Goal: Check status

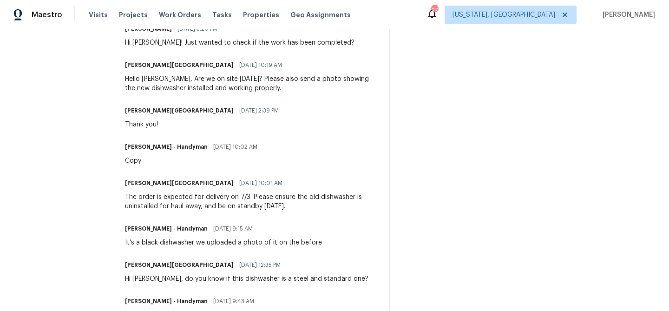
scroll to position [457, 0]
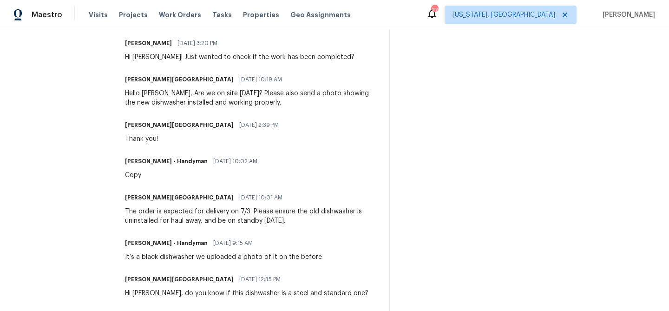
drag, startPoint x: 132, startPoint y: 160, endPoint x: 268, endPoint y: 162, distance: 136.1
click at [263, 162] on div "[PERSON_NAME] - Handyman [DATE] 10:02 AM" at bounding box center [194, 161] width 138 height 13
drag, startPoint x: 138, startPoint y: 124, endPoint x: 259, endPoint y: 121, distance: 120.8
click at [262, 121] on div "[PERSON_NAME] [GEOGRAPHIC_DATA] [DATE] 2:39 PM Thank you!" at bounding box center [251, 130] width 253 height 25
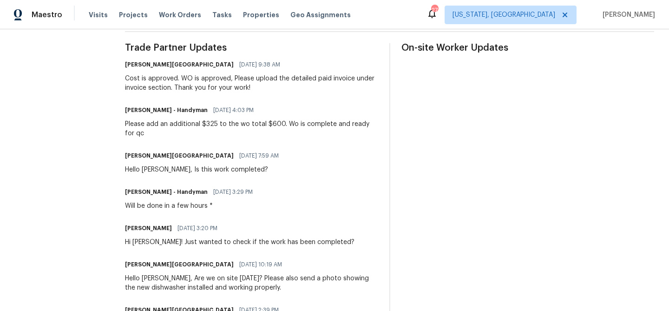
scroll to position [259, 0]
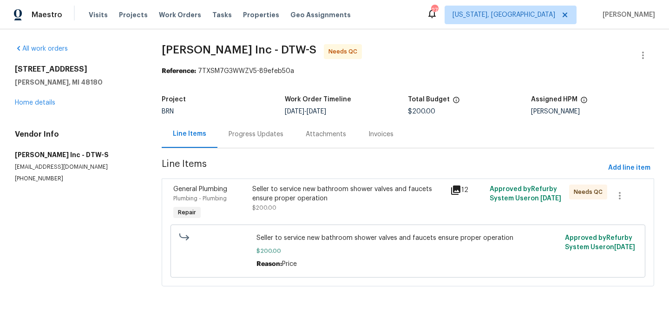
click at [254, 141] on div "Progress Updates" at bounding box center [255, 133] width 77 height 27
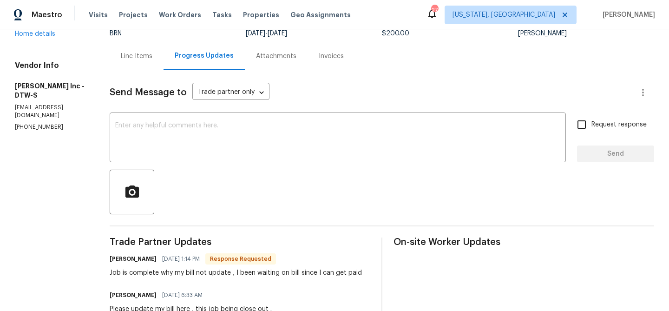
scroll to position [120, 0]
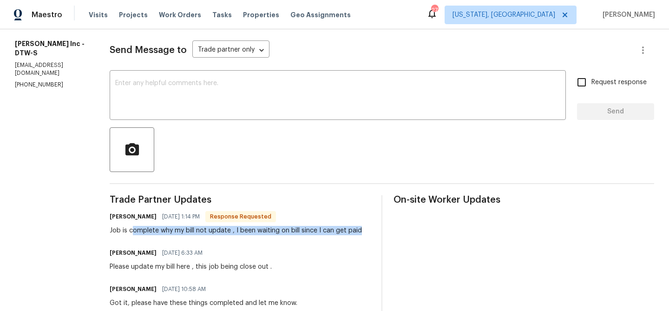
drag, startPoint x: 131, startPoint y: 232, endPoint x: 376, endPoint y: 241, distance: 244.9
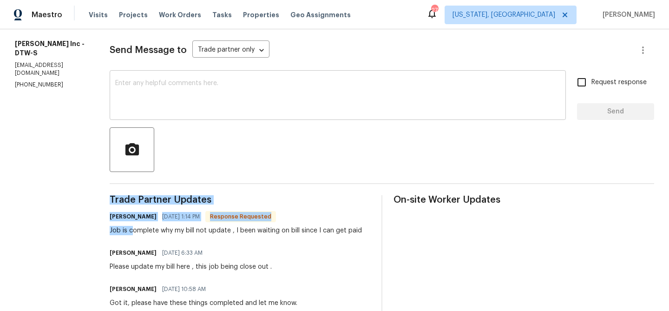
scroll to position [0, 0]
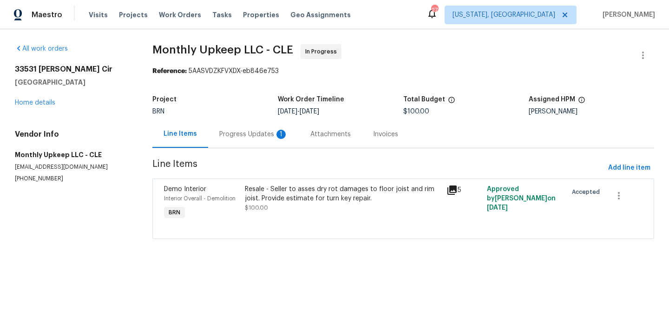
click at [276, 137] on div "Progress Updates 1" at bounding box center [253, 134] width 69 height 9
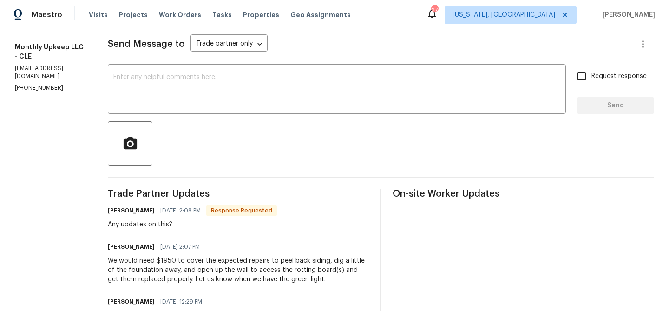
scroll to position [129, 0]
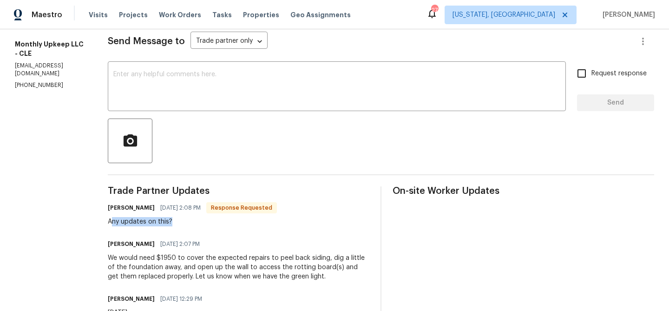
drag, startPoint x: 111, startPoint y: 222, endPoint x: 196, endPoint y: 219, distance: 84.6
click at [196, 219] on div "Any updates on this?" at bounding box center [192, 221] width 169 height 9
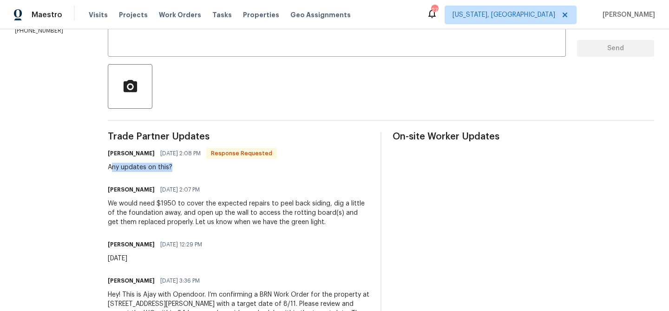
scroll to position [178, 0]
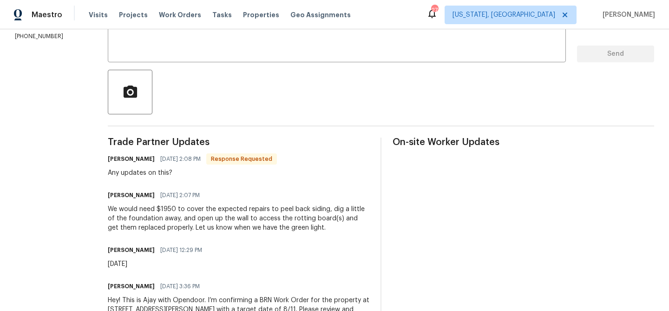
click at [117, 170] on div "Any updates on this?" at bounding box center [192, 172] width 169 height 9
drag, startPoint x: 107, startPoint y: 175, endPoint x: 204, endPoint y: 170, distance: 97.6
click at [204, 170] on div "All work orders [STREET_ADDRESS][PERSON_NAME] Home details Vendor Info Monthly …" at bounding box center [334, 123] width 669 height 544
drag, startPoint x: 188, startPoint y: 159, endPoint x: 226, endPoint y: 158, distance: 38.1
click at [226, 158] on div "[PERSON_NAME] [DATE] 2:08 PM Response Requested" at bounding box center [192, 158] width 169 height 13
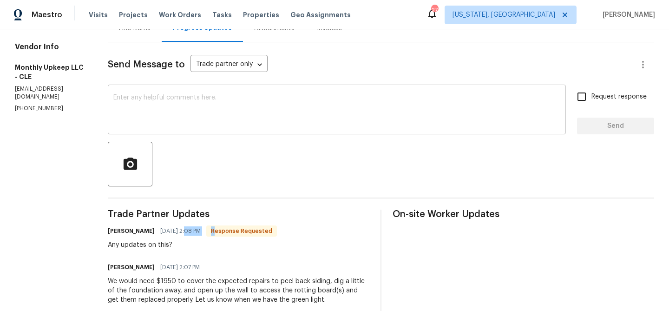
scroll to position [0, 0]
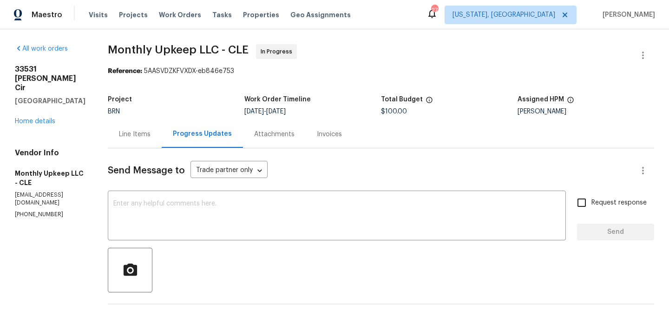
click at [46, 63] on div "All work orders [STREET_ADDRESS][PERSON_NAME] Home details Vendor Info Monthly …" at bounding box center [50, 131] width 71 height 174
copy h2 "33531 [PERSON_NAME] Cir"
